Goal: Task Accomplishment & Management: Use online tool/utility

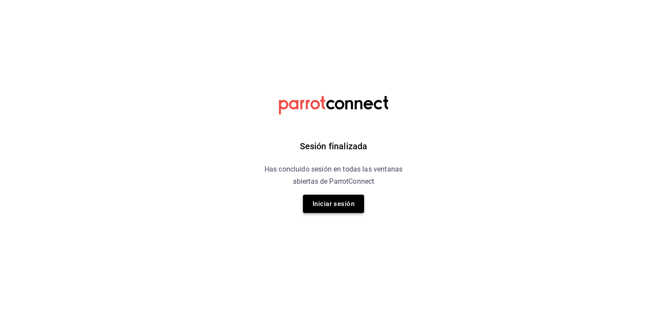
click at [351, 208] on button "Iniciar sesión" at bounding box center [333, 204] width 61 height 18
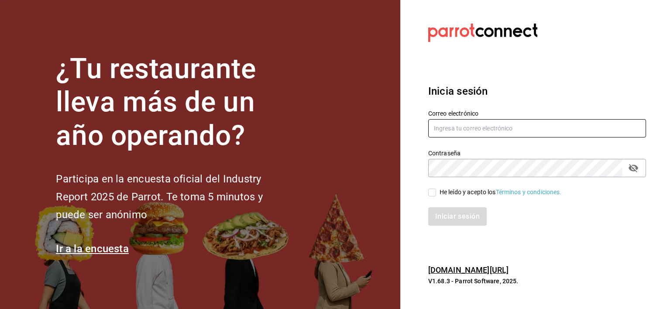
type input "[EMAIL_ADDRESS][DOMAIN_NAME]"
click at [435, 193] on input "He leído y acepto los Términos y condiciones." at bounding box center [432, 193] width 8 height 8
checkbox input "true"
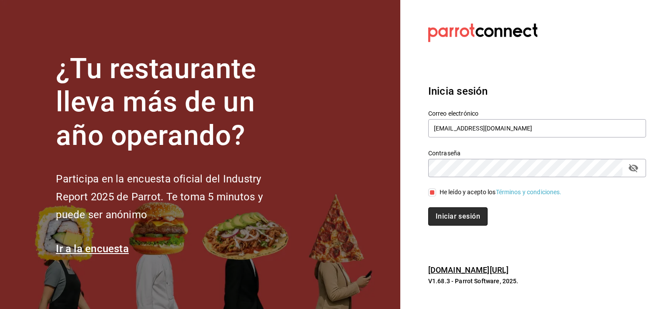
click at [438, 220] on button "Iniciar sesión" at bounding box center [457, 216] width 59 height 18
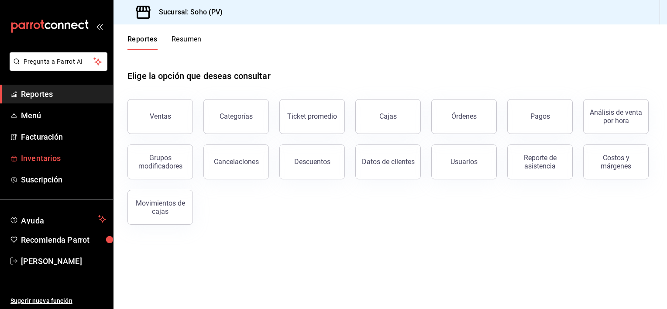
click at [50, 163] on span "Inventarios" at bounding box center [63, 158] width 85 height 12
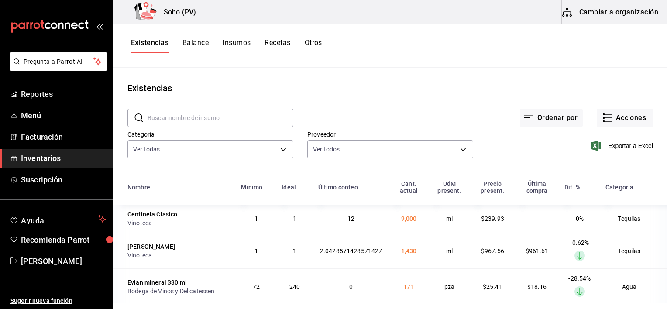
click at [611, 152] on div "Exportar a Excel" at bounding box center [563, 139] width 180 height 45
click at [610, 148] on span "Exportar a Excel" at bounding box center [623, 146] width 60 height 10
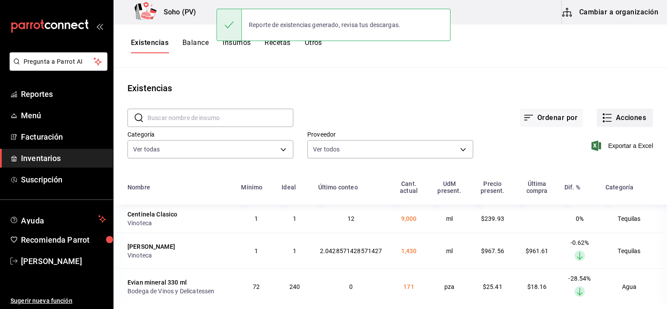
click at [606, 124] on button "Acciones" at bounding box center [625, 118] width 56 height 18
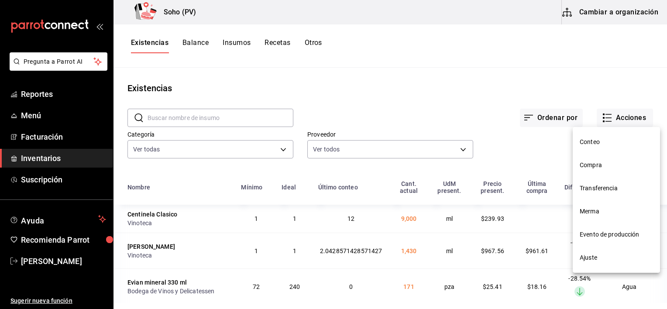
click at [595, 140] on span "Conteo" at bounding box center [616, 142] width 73 height 9
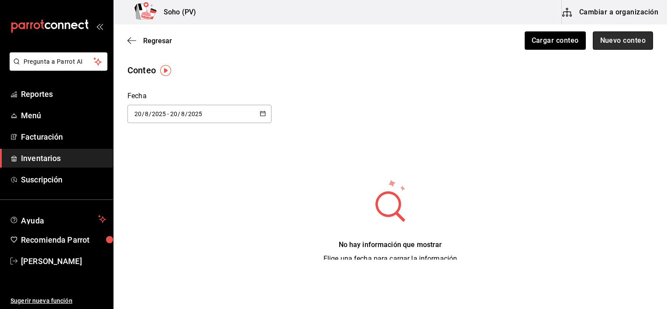
click at [606, 44] on button "Nuevo conteo" at bounding box center [623, 40] width 61 height 18
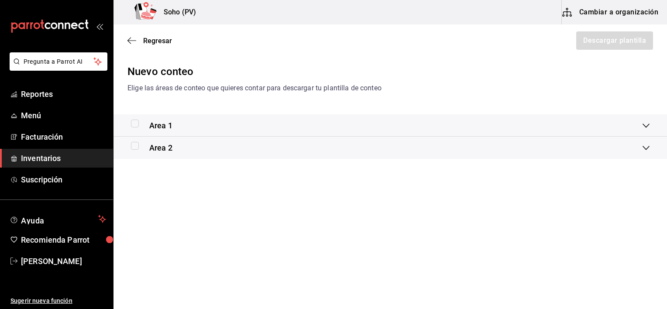
click at [134, 126] on input "checkbox" at bounding box center [135, 124] width 8 height 8
checkbox input "true"
click at [135, 143] on input "checkbox" at bounding box center [135, 146] width 8 height 8
checkbox input "true"
click at [590, 47] on button "Descargar plantilla" at bounding box center [614, 40] width 78 height 18
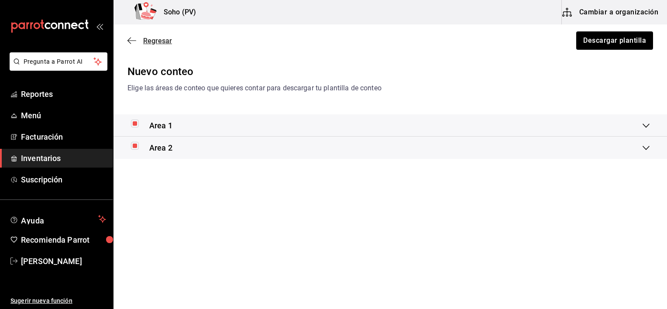
click at [142, 42] on span "Regresar" at bounding box center [149, 41] width 45 height 8
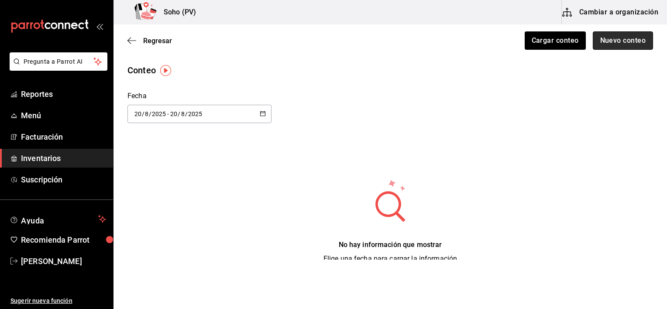
click at [620, 40] on button "Nuevo conteo" at bounding box center [623, 40] width 61 height 18
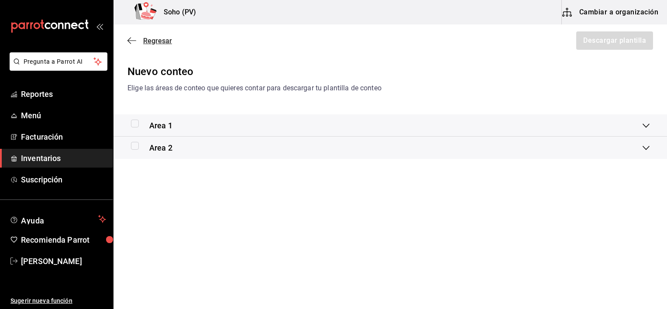
click at [158, 43] on span "Regresar" at bounding box center [157, 41] width 29 height 8
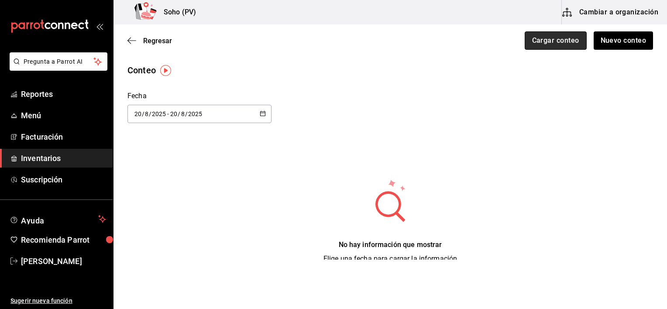
click at [536, 43] on button "Cargar conteo" at bounding box center [556, 40] width 62 height 18
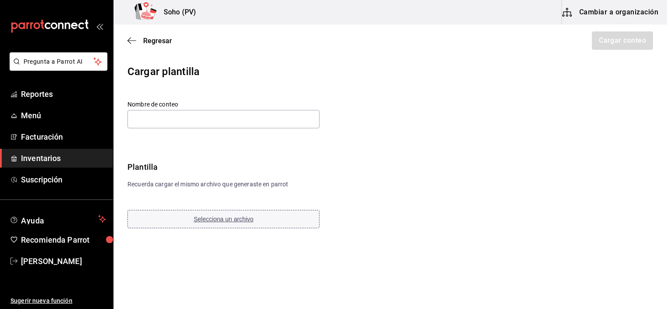
click at [239, 219] on span "Selecciona un archivo" at bounding box center [224, 219] width 60 height 7
click at [148, 112] on input "text" at bounding box center [223, 119] width 192 height 18
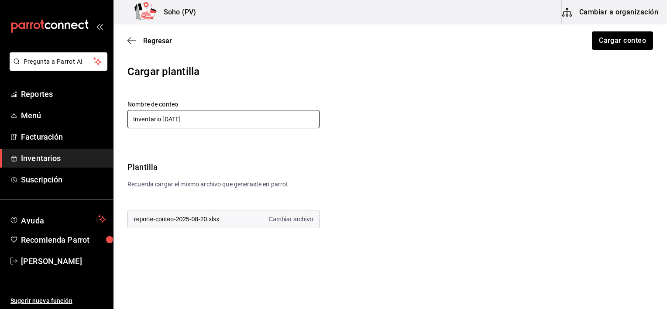
click at [179, 122] on input "Inventario 08 mayo 2025" at bounding box center [223, 119] width 192 height 18
type input "Inventario 20 agosto 2025"
click at [630, 40] on button "Cargar conteo" at bounding box center [622, 40] width 62 height 18
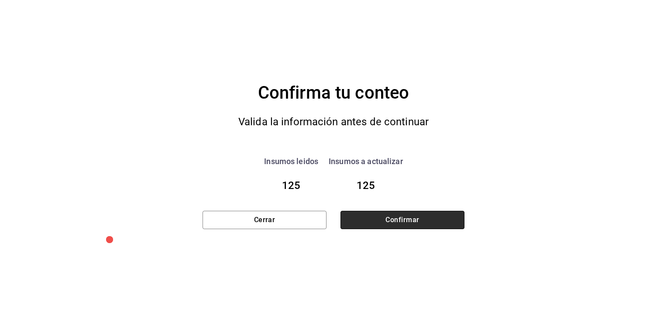
click at [364, 211] on button "Confirmar" at bounding box center [403, 220] width 124 height 18
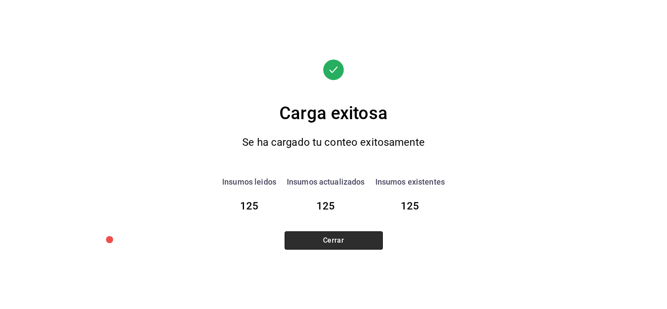
click at [293, 246] on button "Cerrar" at bounding box center [334, 240] width 98 height 18
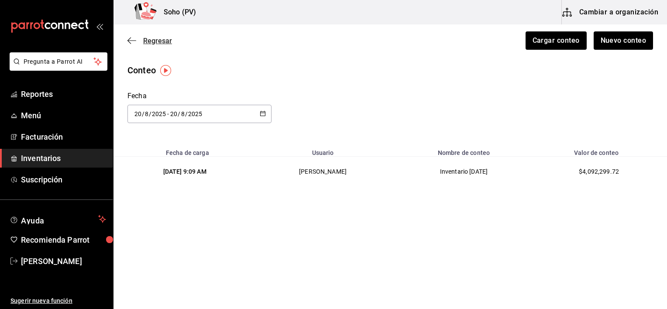
click at [162, 40] on span "Regresar" at bounding box center [157, 41] width 29 height 8
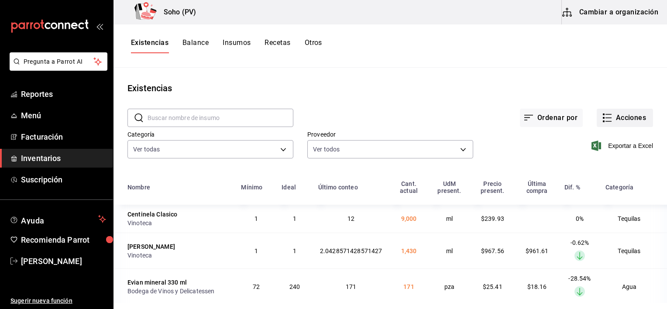
click at [622, 117] on button "Acciones" at bounding box center [625, 118] width 56 height 18
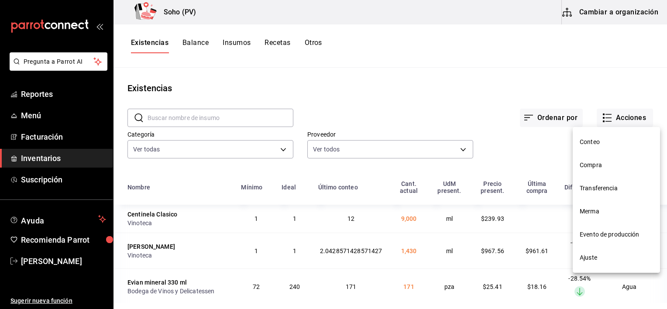
click at [591, 150] on li "Conteo" at bounding box center [616, 142] width 87 height 23
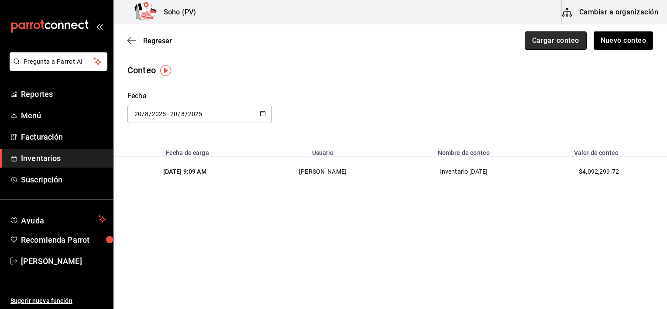
click at [555, 37] on button "Cargar conteo" at bounding box center [556, 40] width 62 height 18
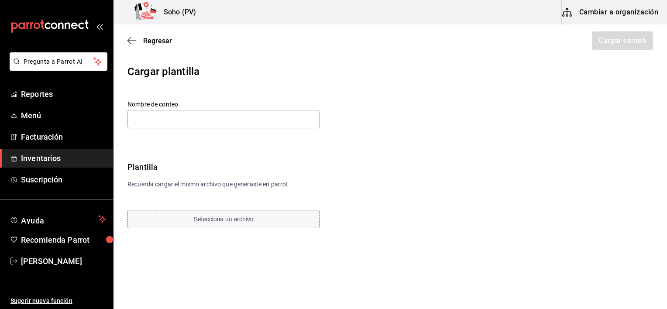
click at [201, 218] on span "Selecciona un archivo" at bounding box center [224, 219] width 60 height 7
click at [236, 115] on input "text" at bounding box center [223, 119] width 192 height 18
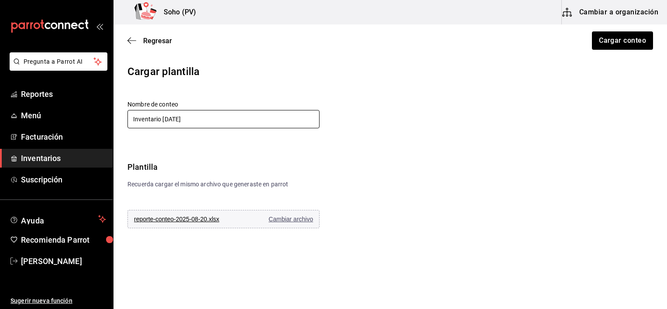
click at [179, 122] on input "Inventario 08 mayo 2025" at bounding box center [223, 119] width 192 height 18
type input "Inventario 20 agosto 2025"
click at [599, 32] on button "Cargar conteo" at bounding box center [622, 40] width 62 height 18
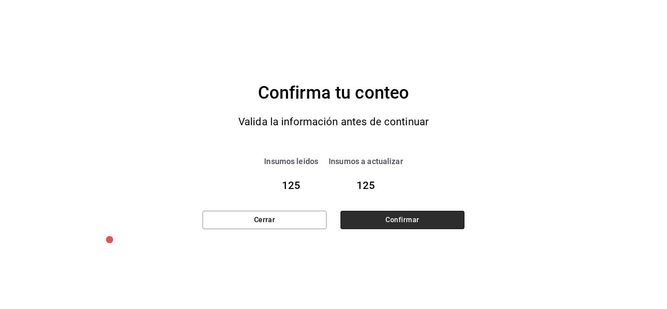
click at [442, 214] on button "Confirmar" at bounding box center [403, 220] width 124 height 18
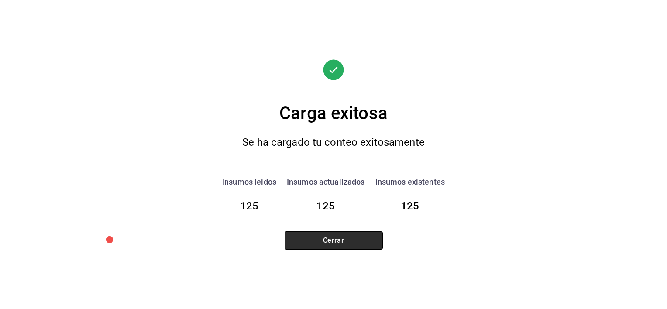
click at [359, 239] on button "Cerrar" at bounding box center [334, 240] width 98 height 18
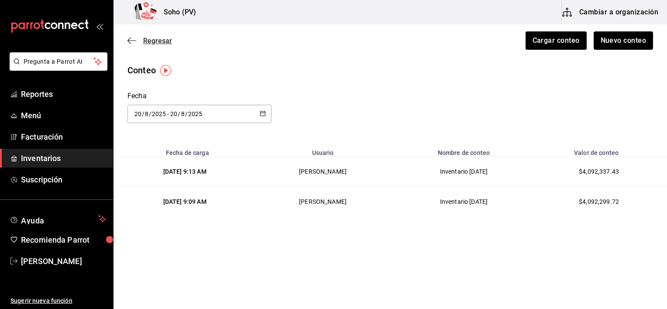
click at [161, 44] on span "Regresar" at bounding box center [157, 41] width 29 height 8
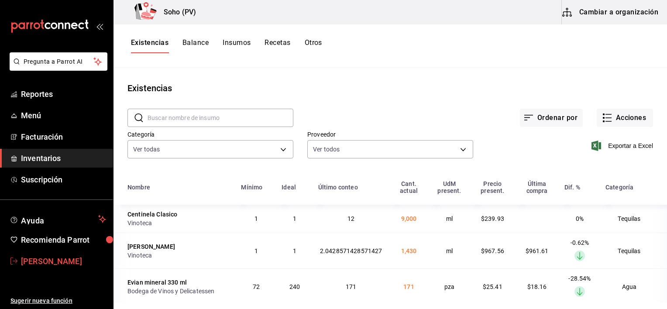
click at [59, 261] on span "Jose Alejandro Villa Zavala" at bounding box center [63, 261] width 85 height 12
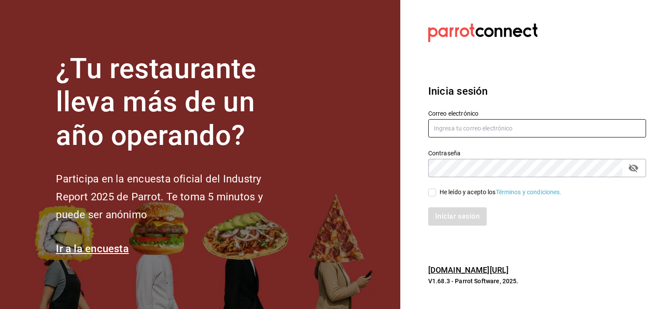
type input "[EMAIL_ADDRESS][DOMAIN_NAME]"
